Goal: Complete application form

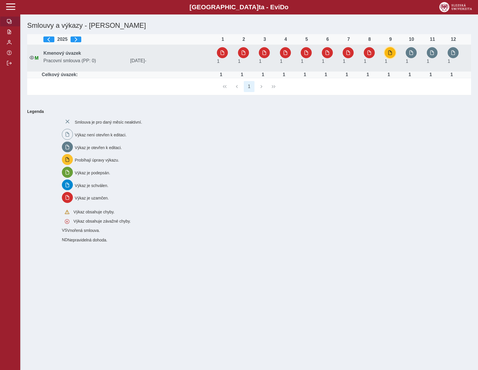
click at [394, 53] on button "button" at bounding box center [390, 52] width 11 height 11
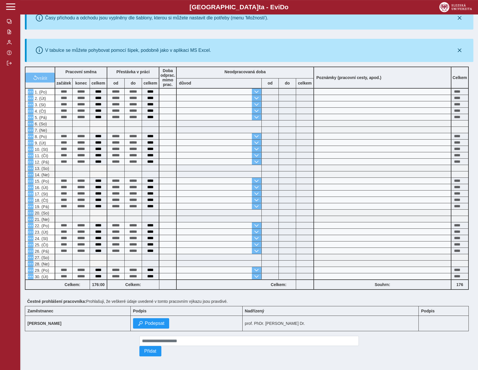
scroll to position [82, 0]
click at [119, 5] on b "Slezská univerzi t a - Evi D o" at bounding box center [238, 7] width 443 height 8
click at [7, 68] on button "button" at bounding box center [10, 63] width 20 height 10
